Goal: Information Seeking & Learning: Learn about a topic

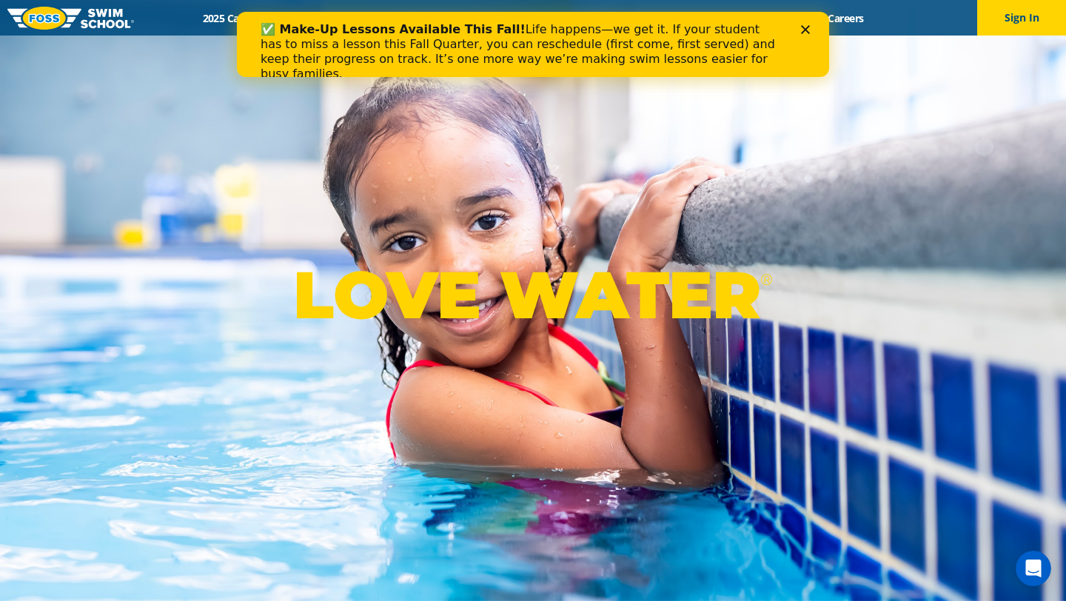
click at [809, 27] on icon "Close" at bounding box center [805, 29] width 9 height 9
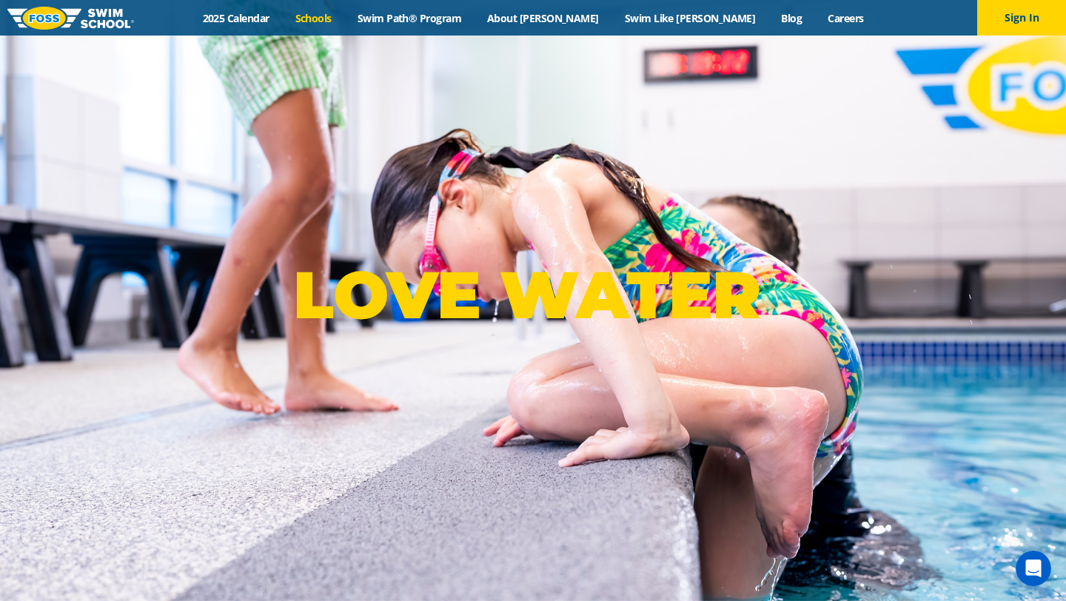
click at [344, 13] on link "Schools" at bounding box center [313, 18] width 62 height 14
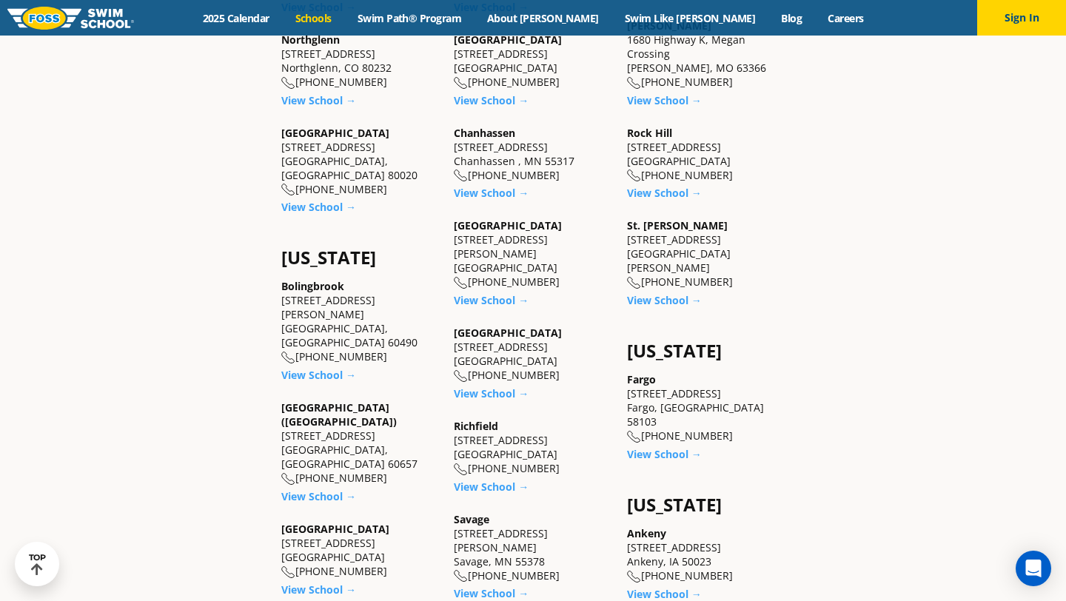
scroll to position [797, 0]
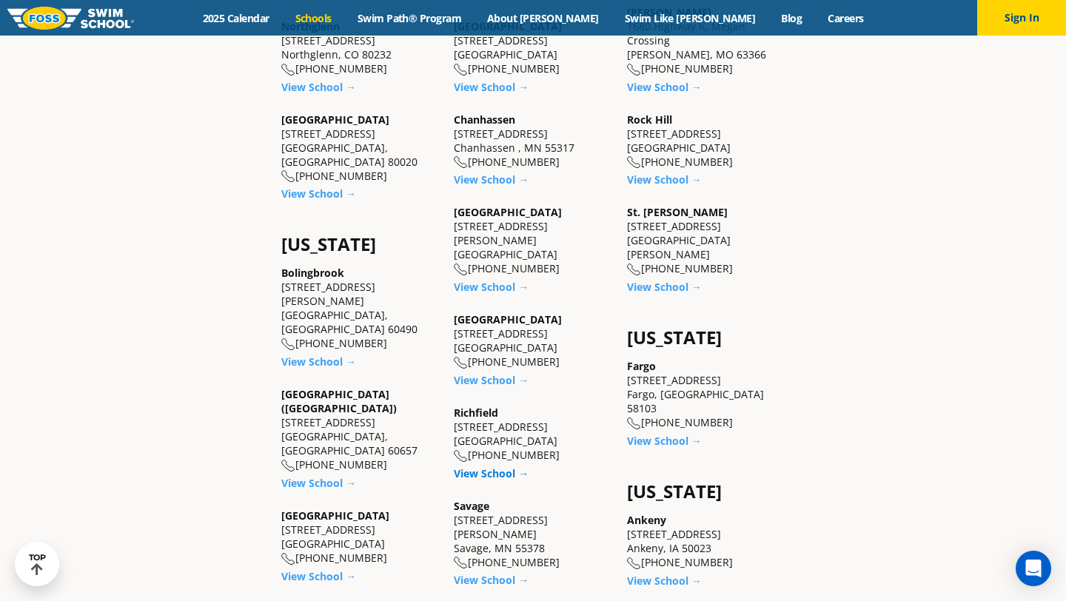
click at [491, 466] on link "View School →" at bounding box center [491, 473] width 75 height 14
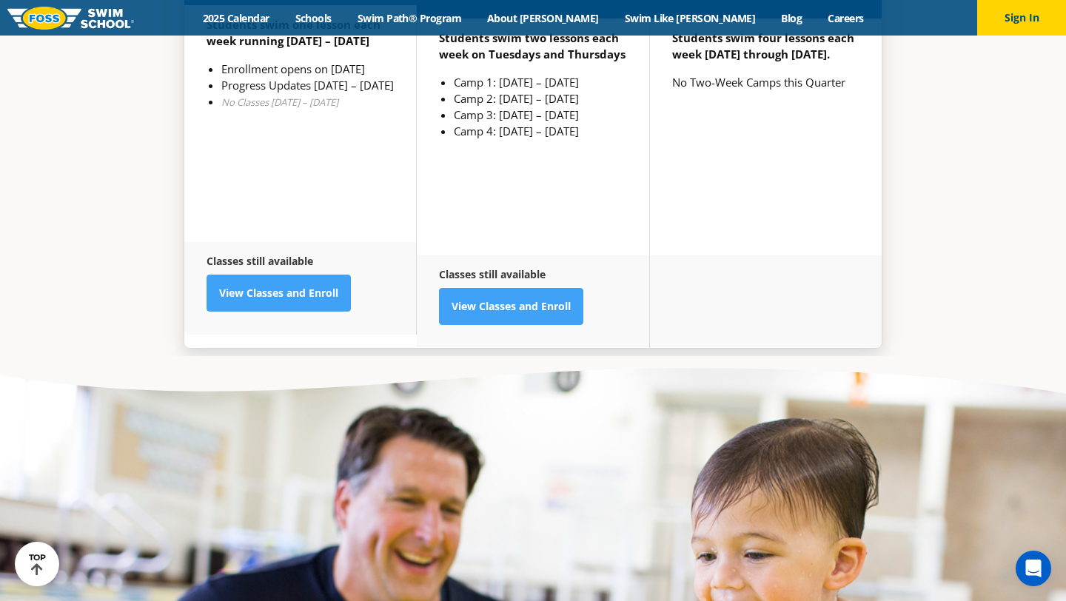
scroll to position [3970, 0]
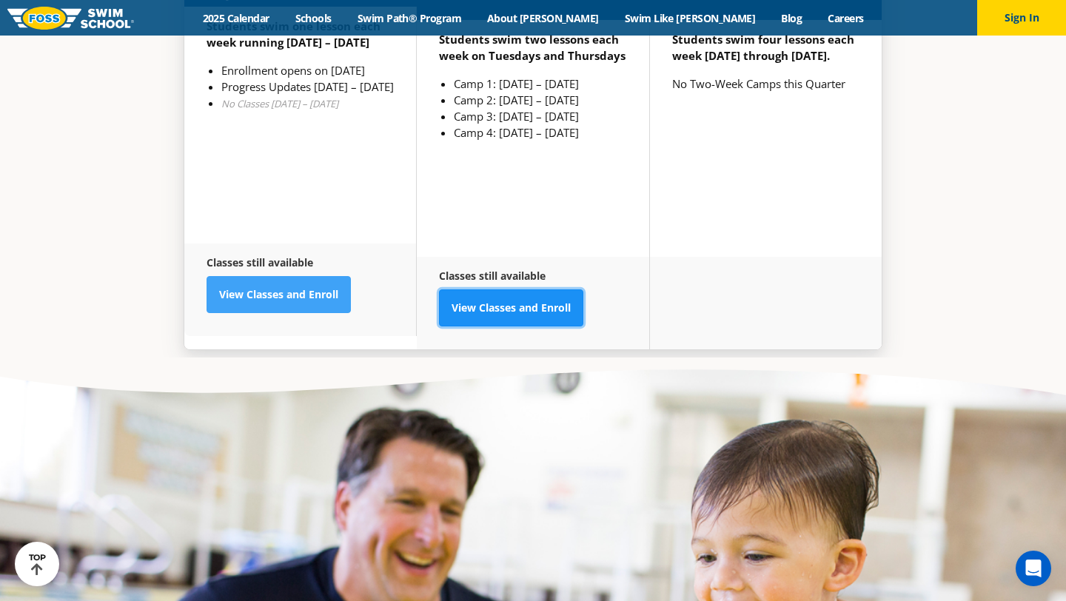
click at [502, 289] on link "View Classes and Enroll" at bounding box center [511, 307] width 144 height 37
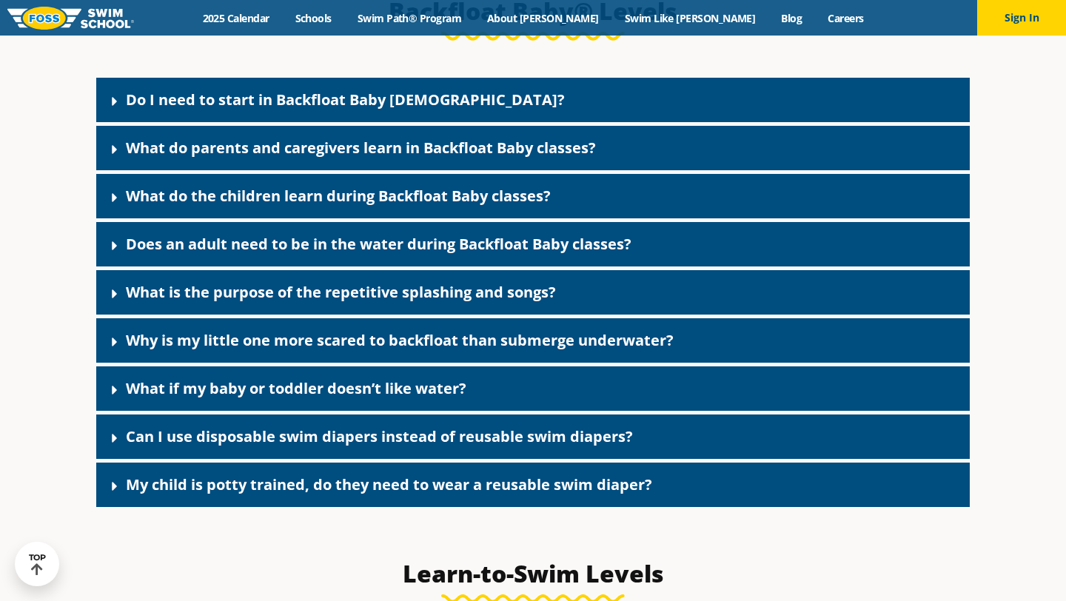
scroll to position [3278, 0]
click at [205, 110] on link "Do I need to start in Backfloat Baby 1?" at bounding box center [345, 100] width 439 height 20
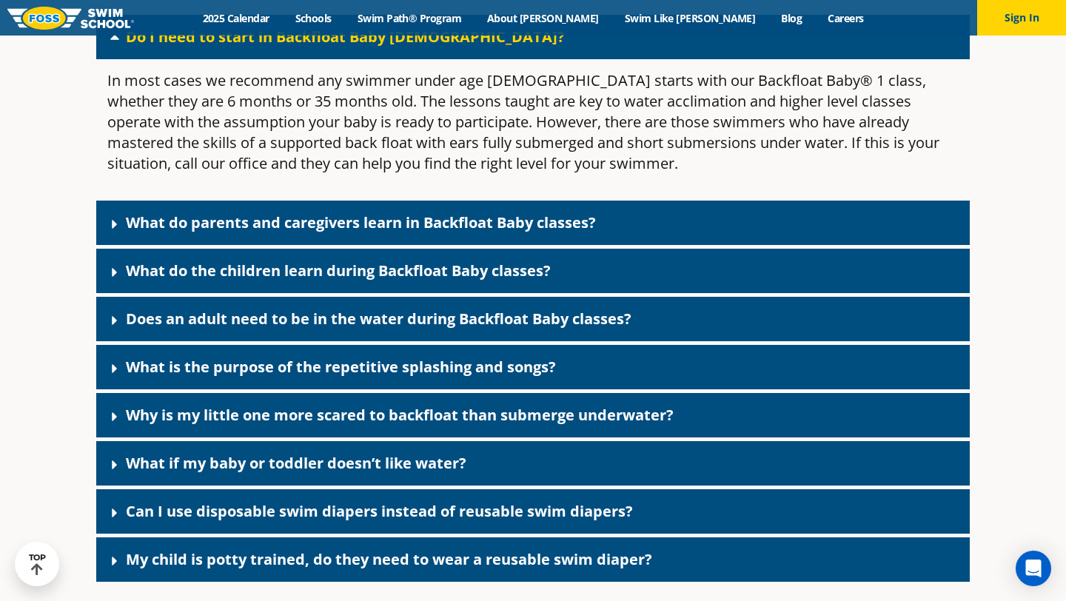
scroll to position [3343, 0]
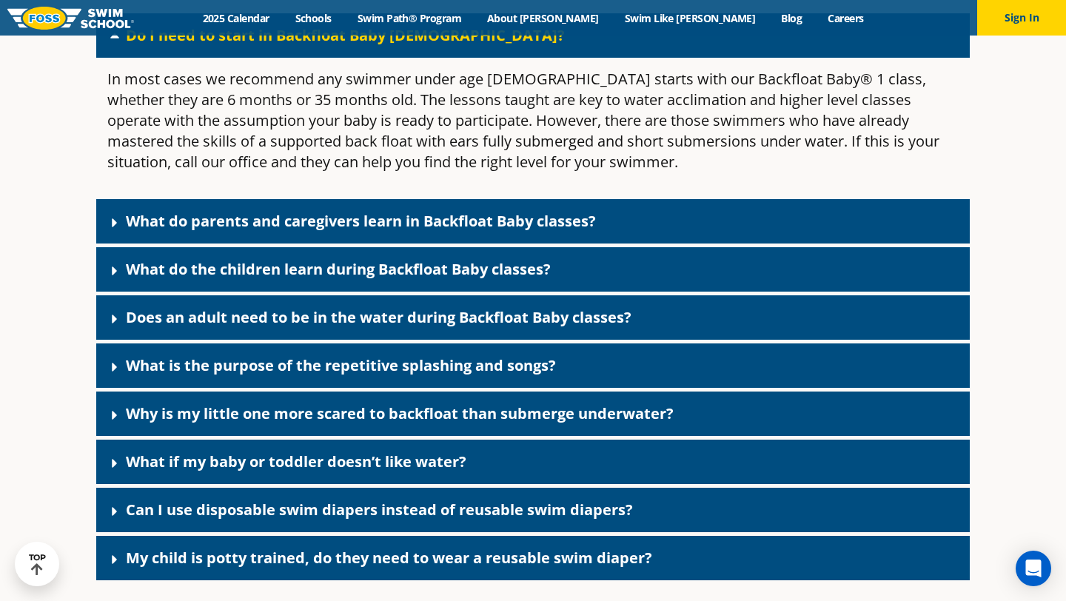
click at [264, 231] on link "What do parents and caregivers learn in Backfloat Baby classes?" at bounding box center [361, 221] width 470 height 20
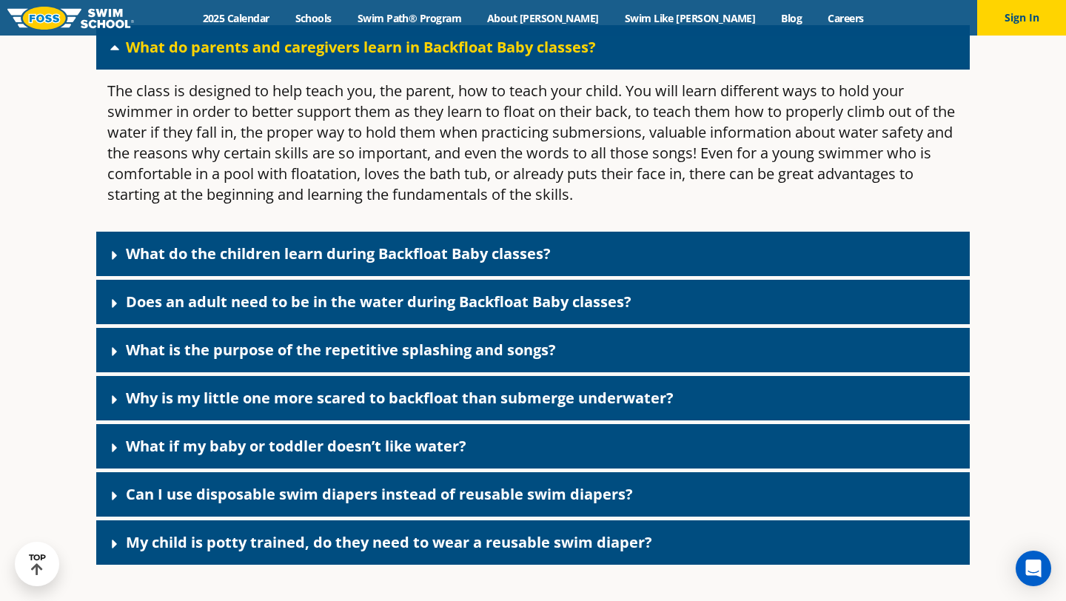
scroll to position [3521, 0]
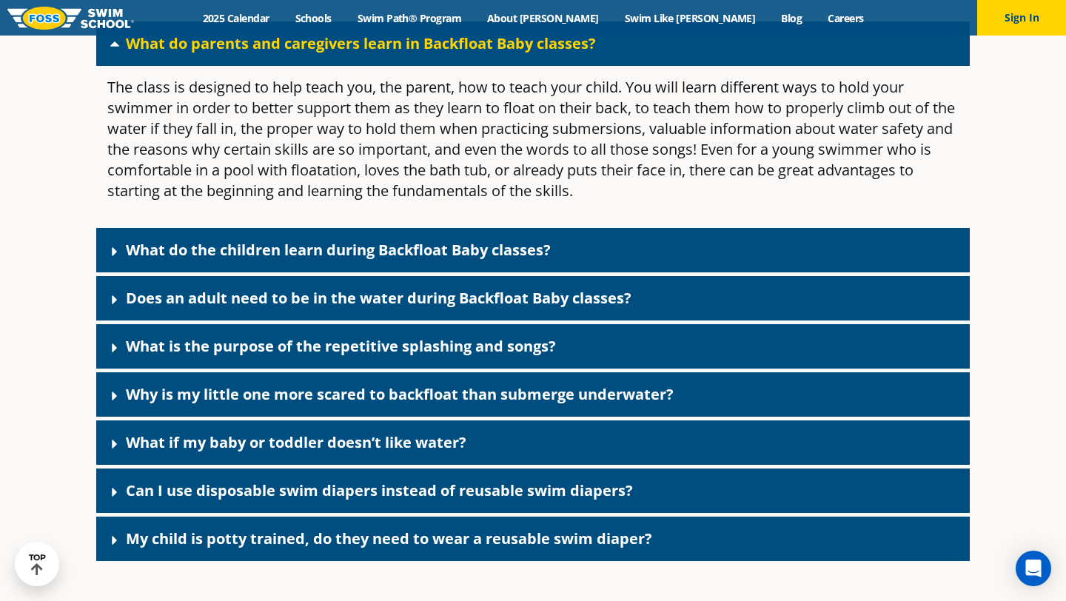
click at [264, 308] on link "Does an adult need to be in the water during Backfloat Baby classes?" at bounding box center [379, 298] width 506 height 20
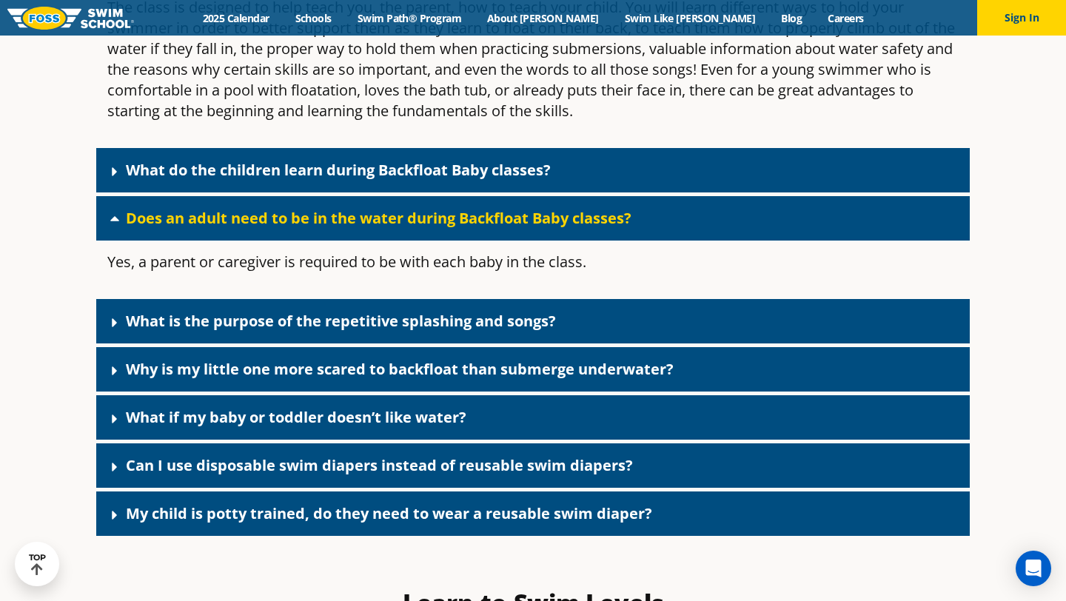
scroll to position [3606, 0]
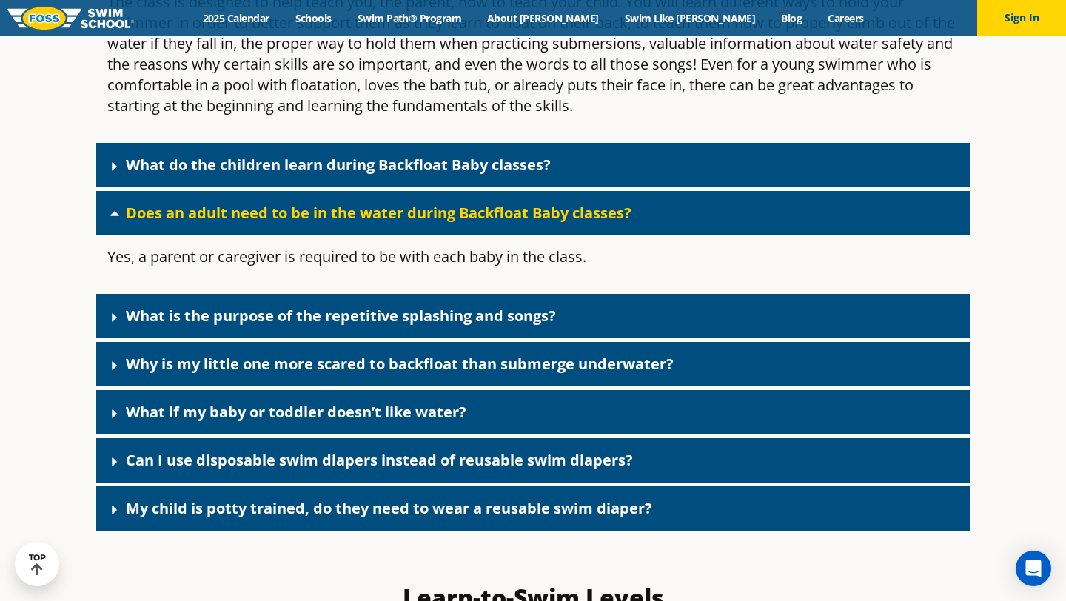
click at [263, 326] on link "What is the purpose of the repetitive splashing and songs?" at bounding box center [341, 316] width 430 height 20
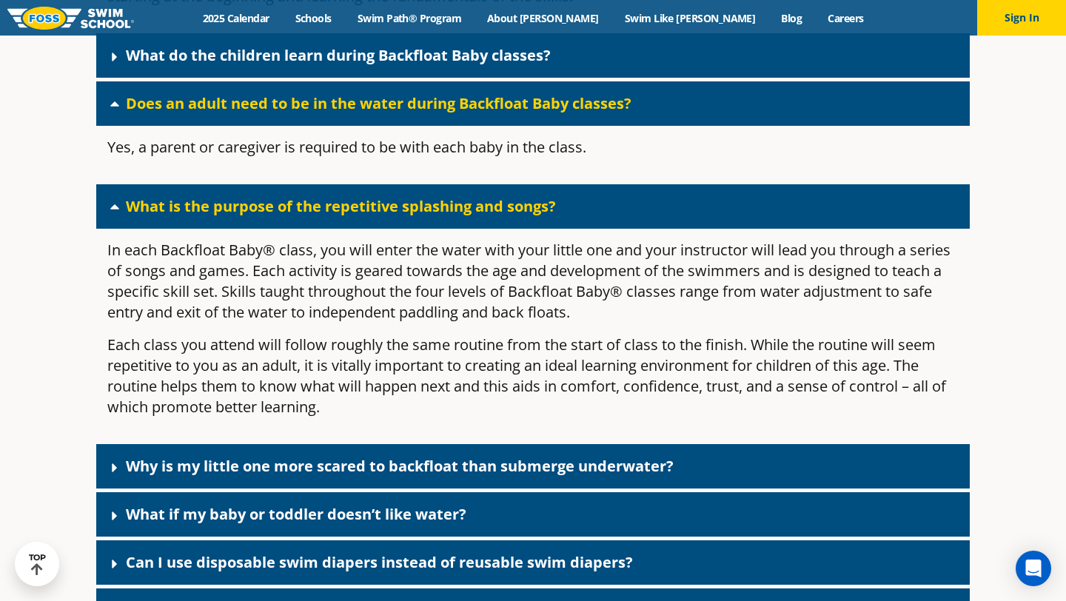
scroll to position [3716, 0]
